Goal: Task Accomplishment & Management: Use online tool/utility

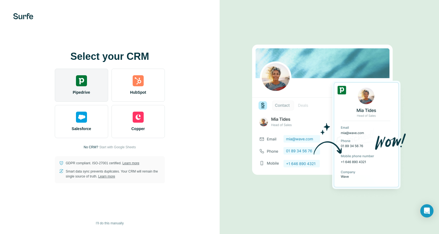
click at [83, 83] on img at bounding box center [81, 80] width 11 height 11
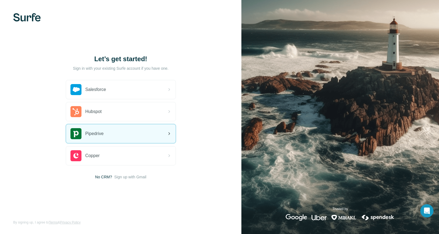
click at [127, 135] on div "Pipedrive" at bounding box center [121, 133] width 110 height 19
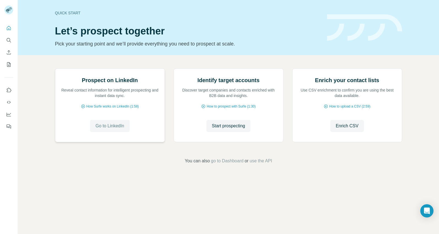
click at [111, 129] on span "Go to LinkedIn" at bounding box center [110, 125] width 29 height 7
